Goal: Task Accomplishment & Management: Manage account settings

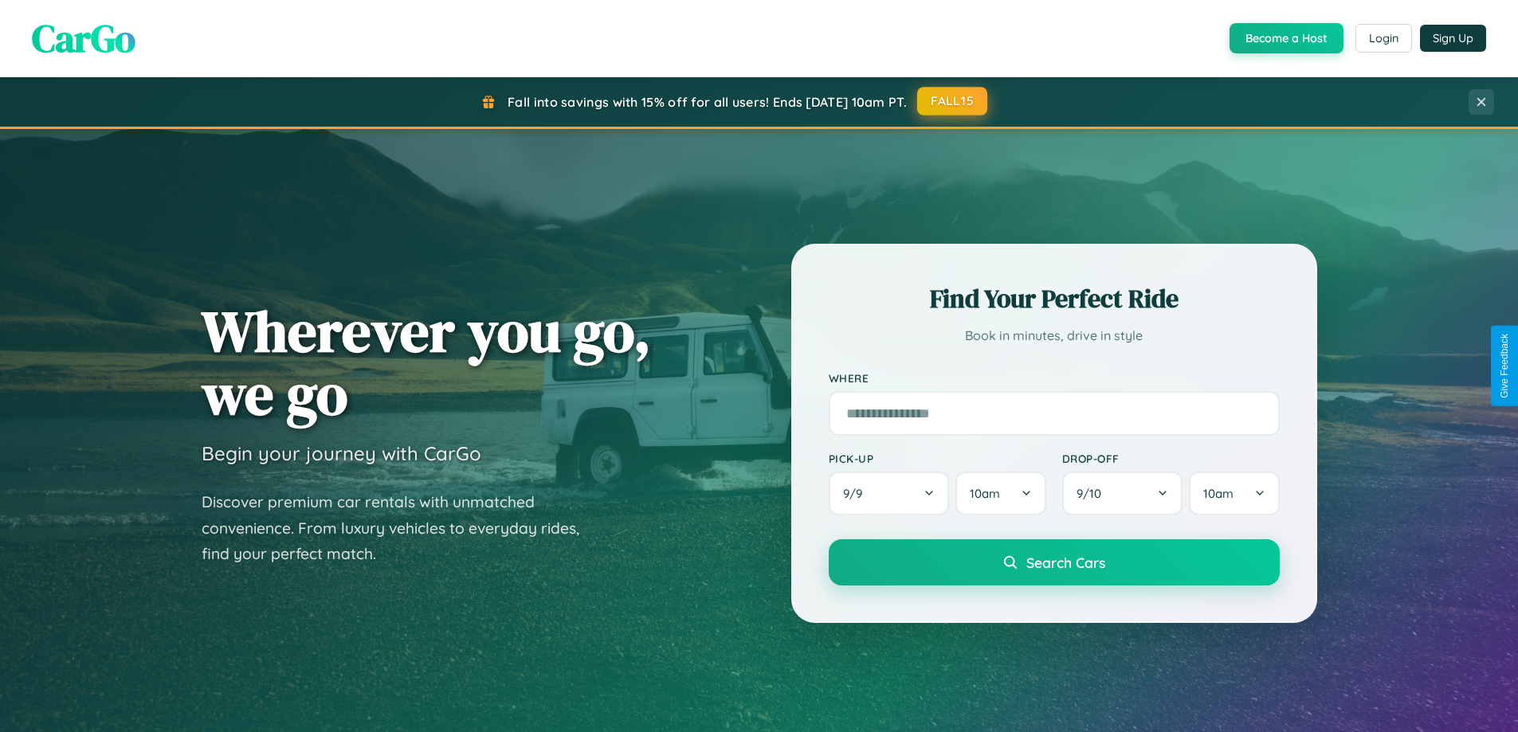
click at [953, 101] on button "FALL15" at bounding box center [952, 101] width 70 height 29
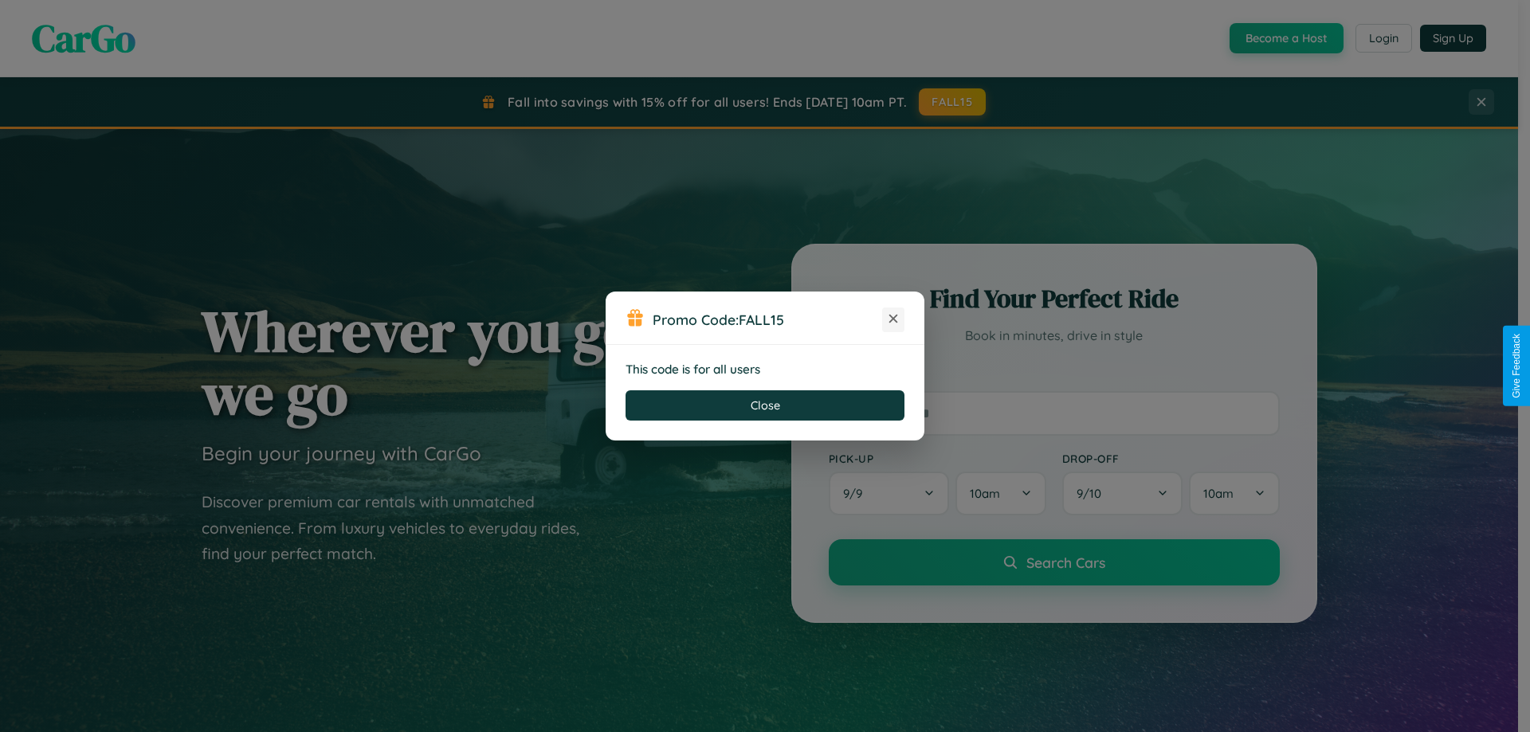
click at [893, 320] on icon at bounding box center [893, 319] width 16 height 16
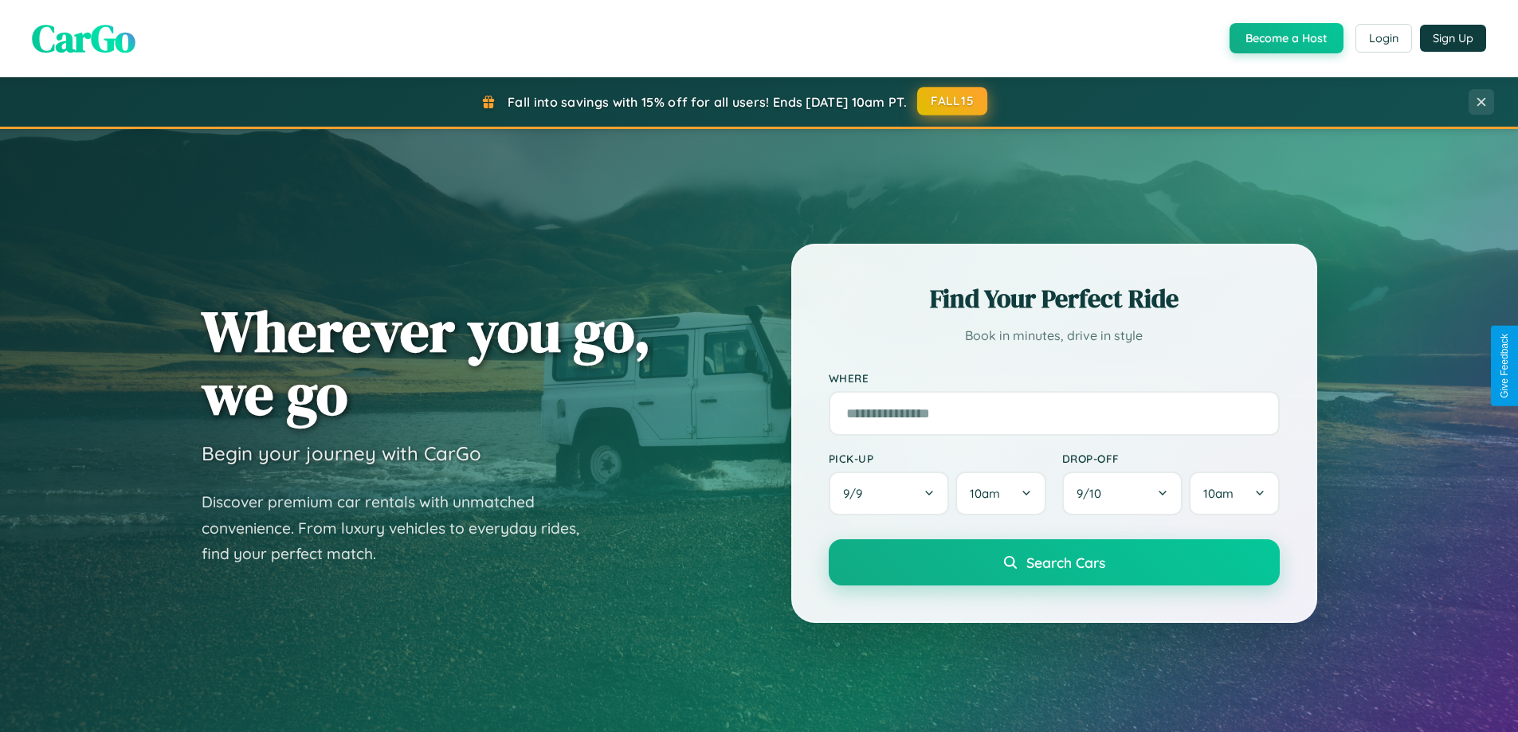
click at [953, 101] on button "FALL15" at bounding box center [952, 101] width 70 height 29
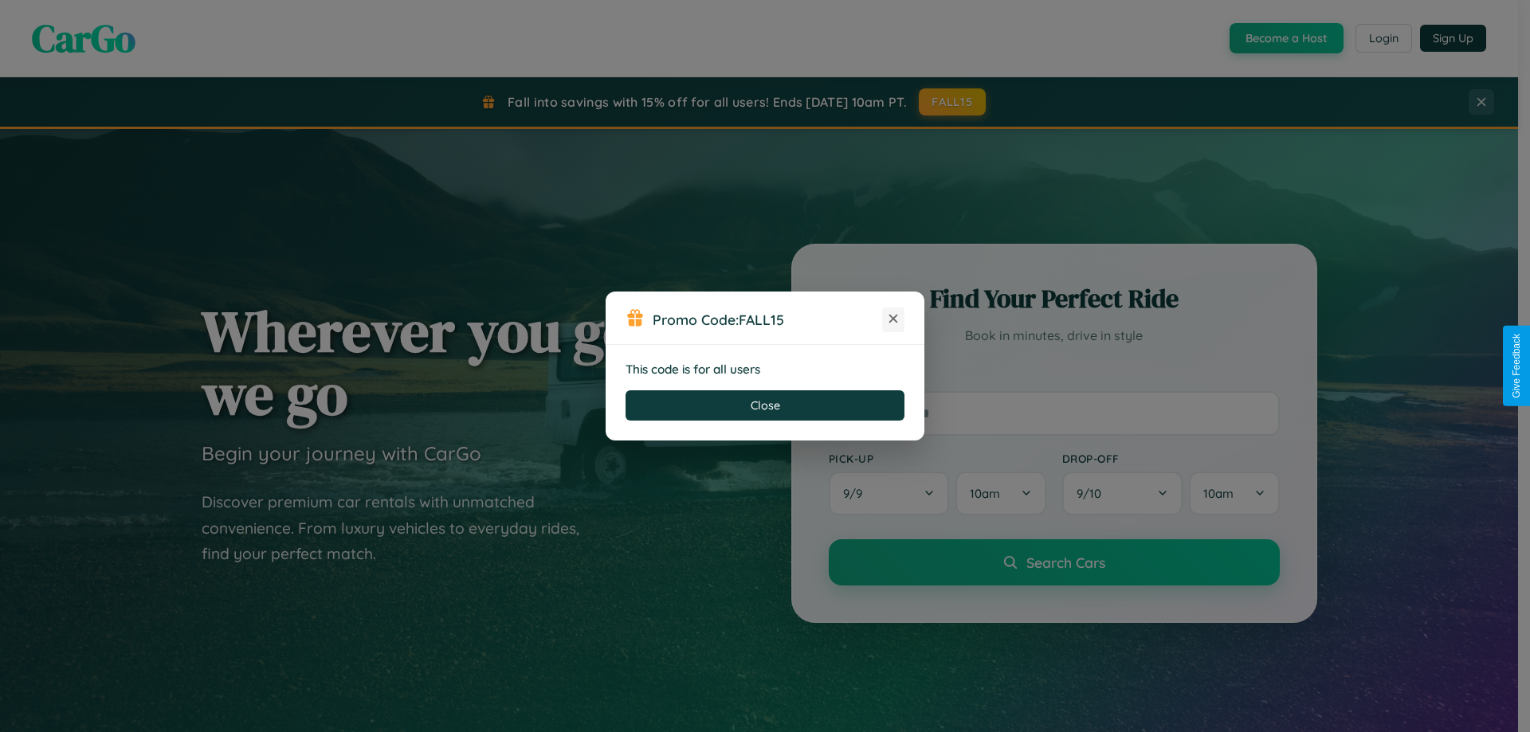
click at [893, 320] on icon at bounding box center [893, 319] width 16 height 16
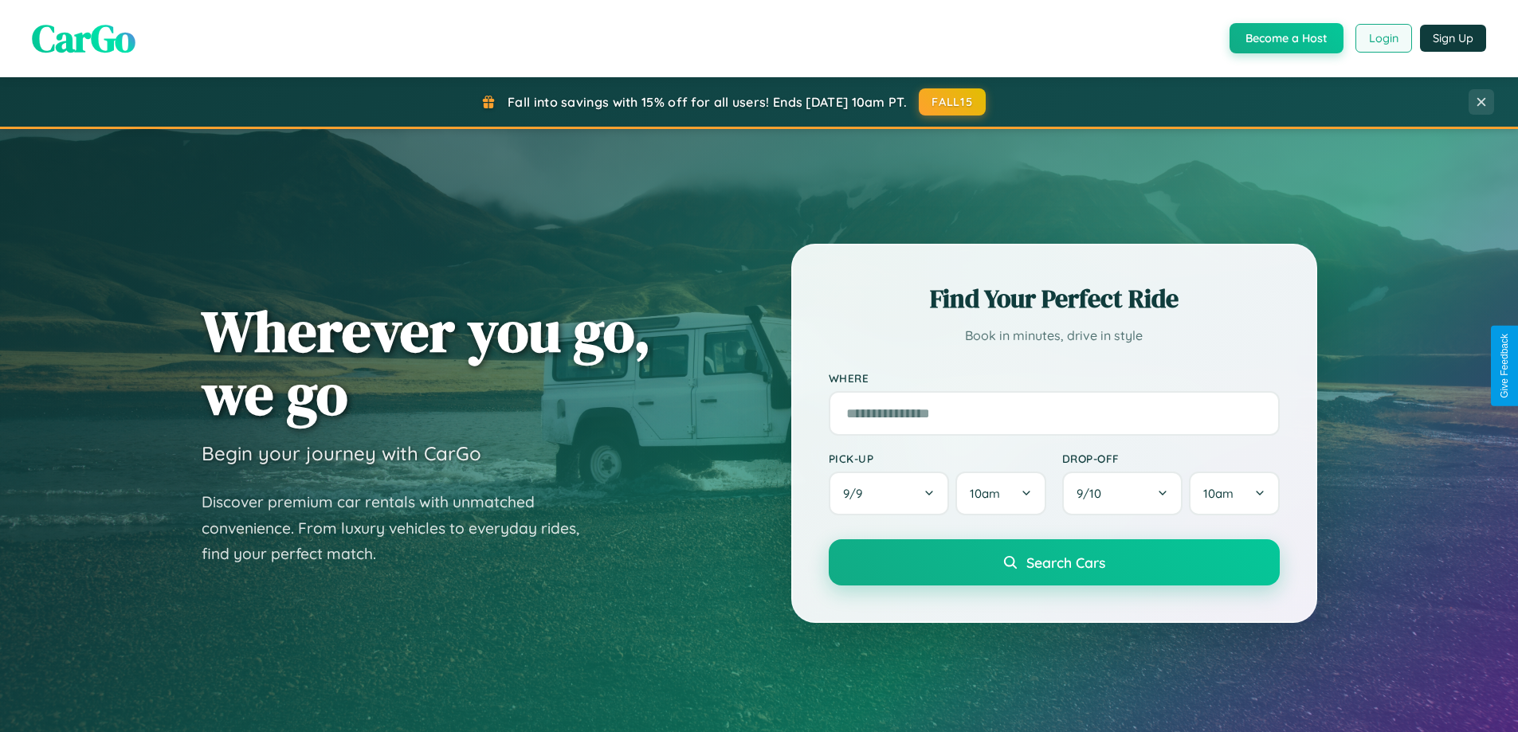
click at [1383, 38] on button "Login" at bounding box center [1383, 38] width 57 height 29
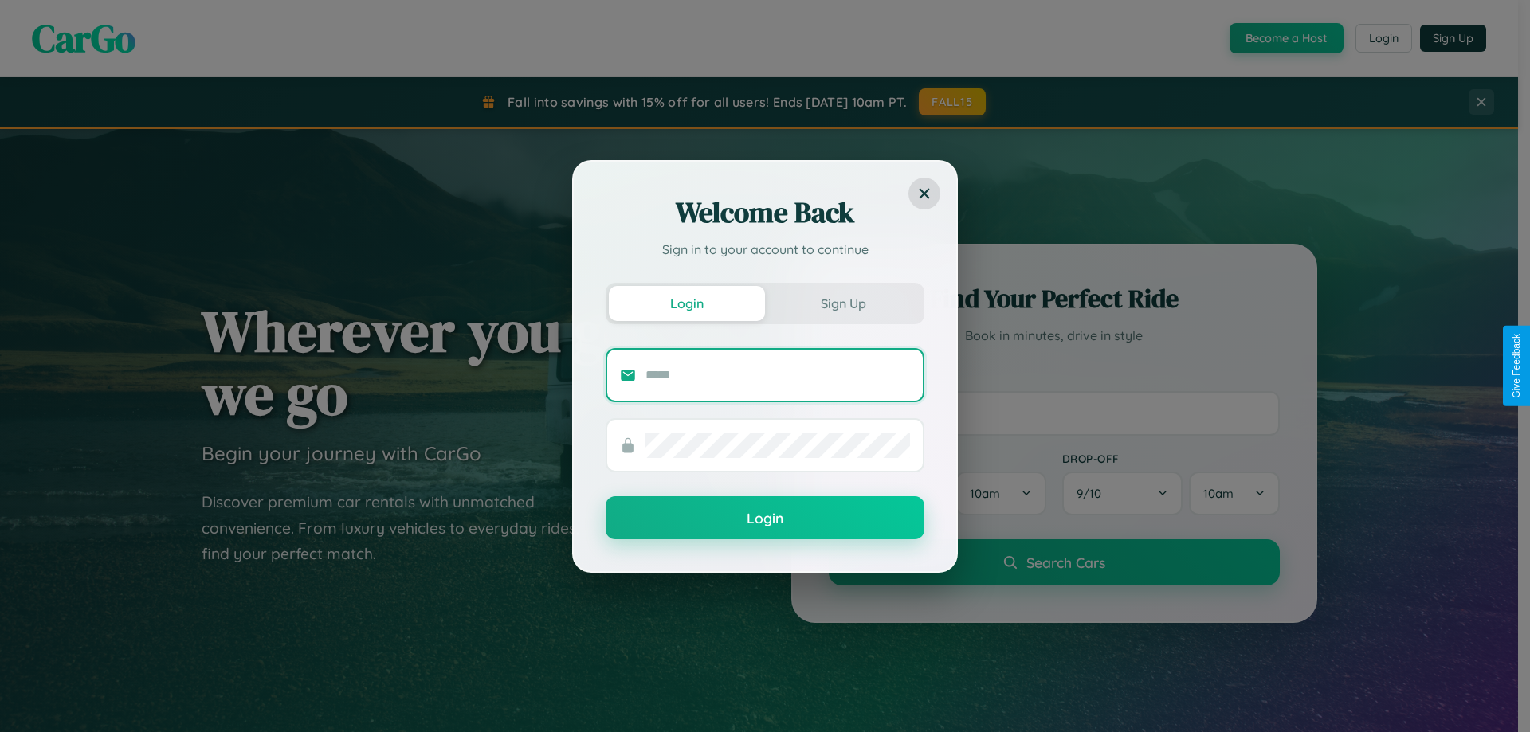
click at [778, 375] on input "text" at bounding box center [777, 375] width 265 height 25
type input "**********"
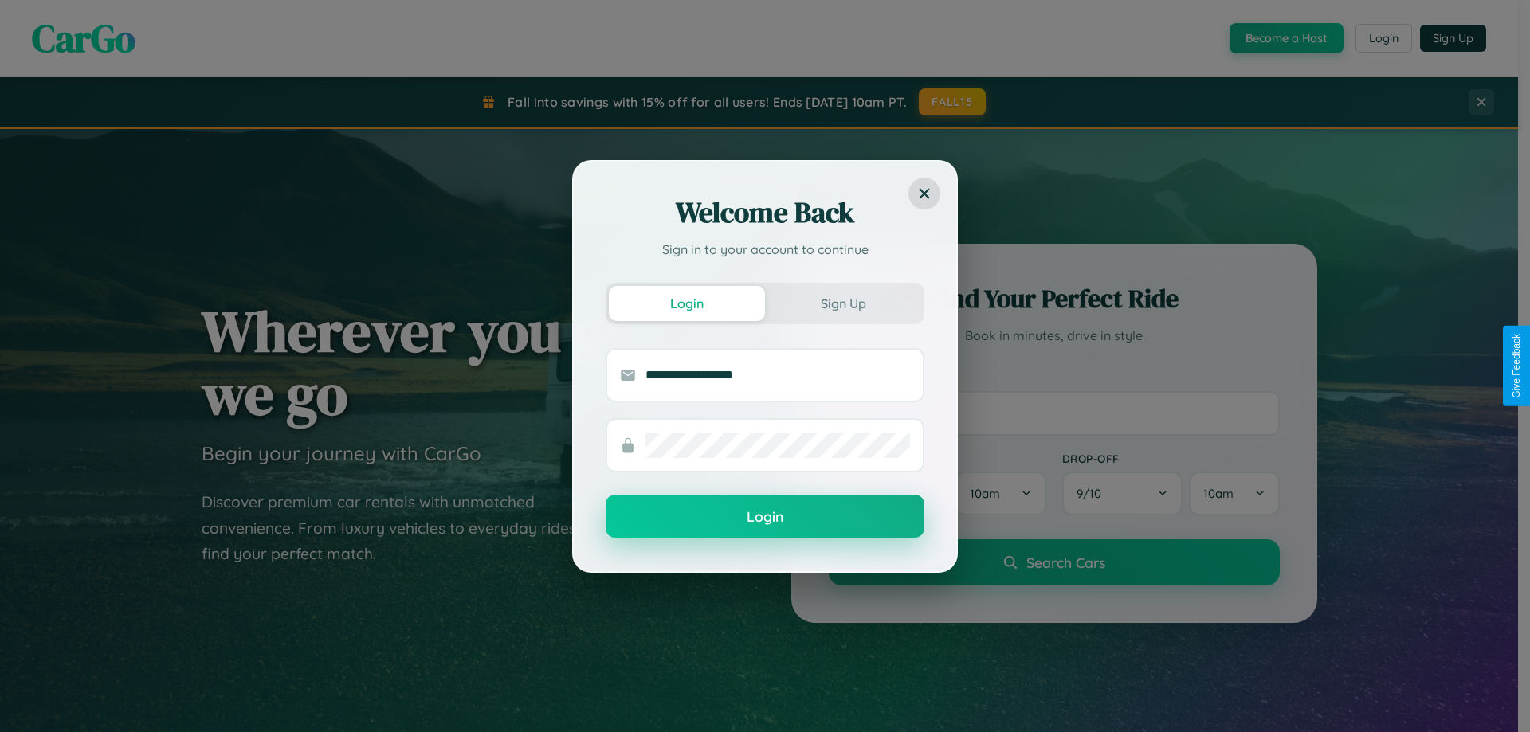
click at [765, 517] on button "Login" at bounding box center [765, 516] width 319 height 43
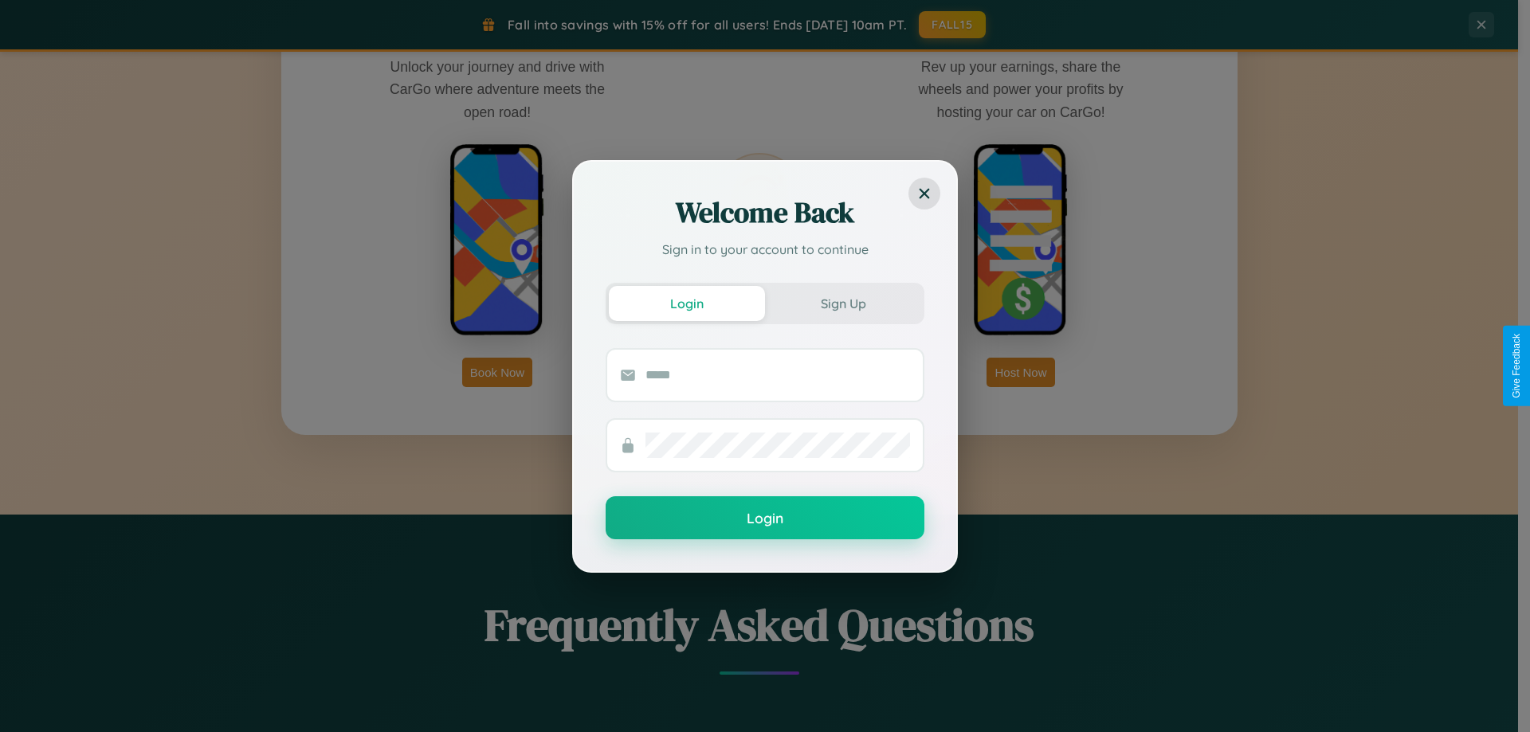
scroll to position [47, 0]
